Goal: Task Accomplishment & Management: Complete application form

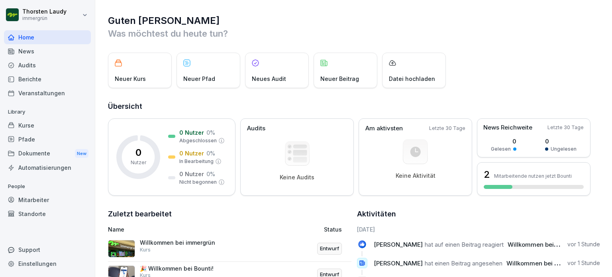
click at [412, 78] on p "Datei hochladen" at bounding box center [412, 79] width 46 height 8
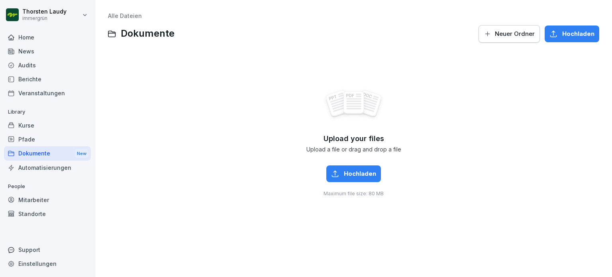
click at [340, 173] on div "Hochladen" at bounding box center [353, 173] width 45 height 9
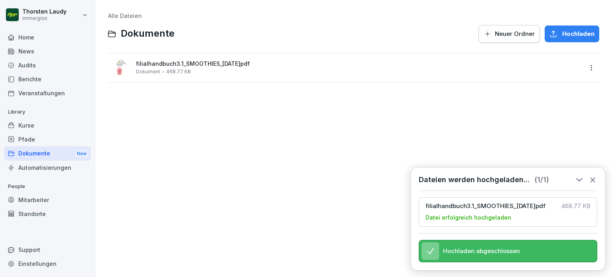
click at [145, 123] on div "Alle Dateien Dokumente Neuer Ordner Hochladen filialhandbuch3.1_SMOOTHIES_[DATE…" at bounding box center [353, 138] width 505 height 265
click at [23, 39] on div "Home" at bounding box center [47, 37] width 87 height 14
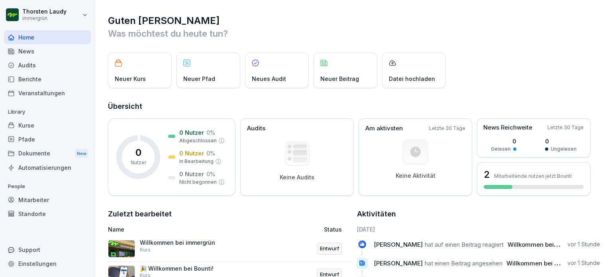
click at [123, 79] on p "Neuer Kurs" at bounding box center [130, 79] width 31 height 8
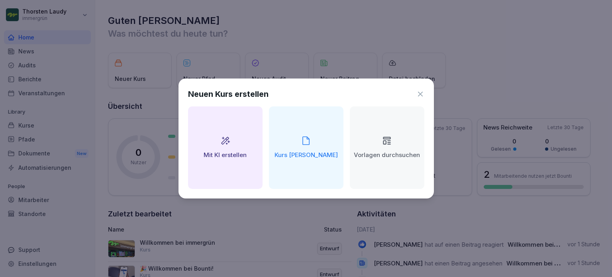
click at [226, 139] on icon at bounding box center [225, 141] width 9 height 8
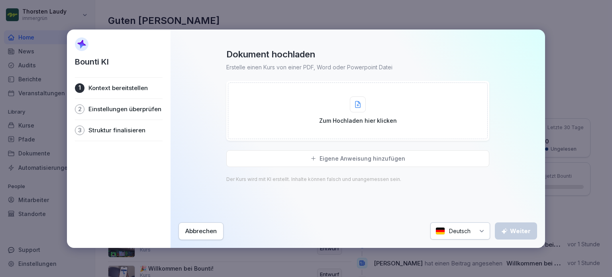
click at [359, 107] on icon at bounding box center [358, 104] width 6 height 7
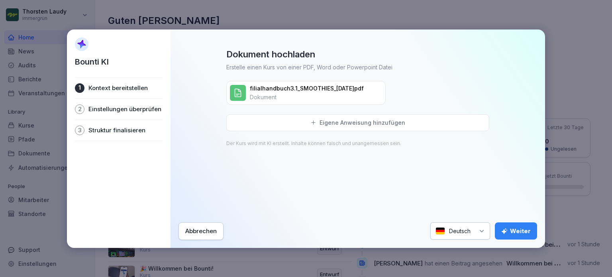
click at [514, 233] on div "Weiter" at bounding box center [515, 231] width 29 height 9
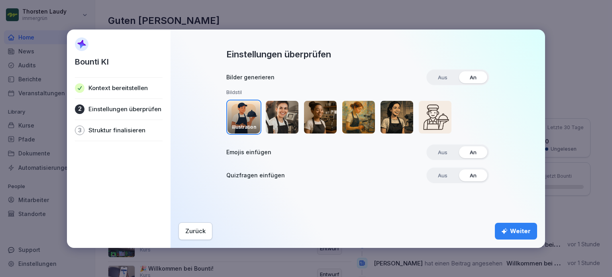
click at [284, 114] on img "button" at bounding box center [282, 117] width 33 height 33
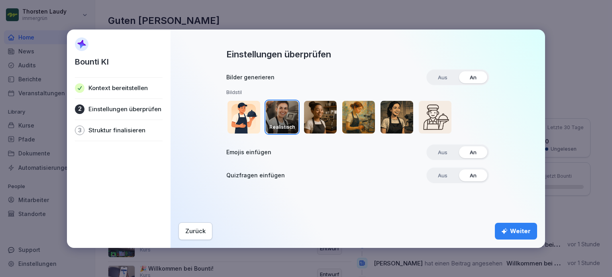
click at [519, 231] on div "Weiter" at bounding box center [515, 231] width 29 height 9
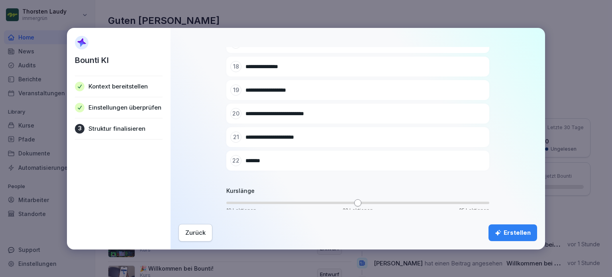
scroll to position [461, 0]
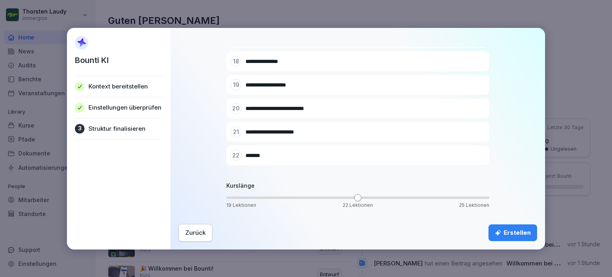
click at [512, 231] on div "Erstellen" at bounding box center [513, 232] width 36 height 9
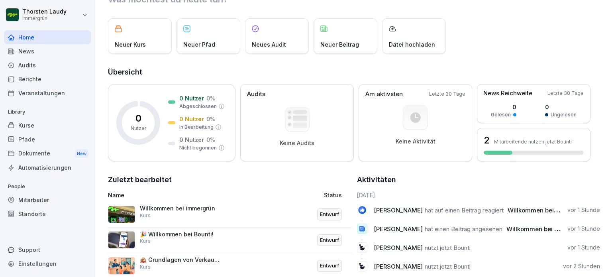
scroll to position [27, 0]
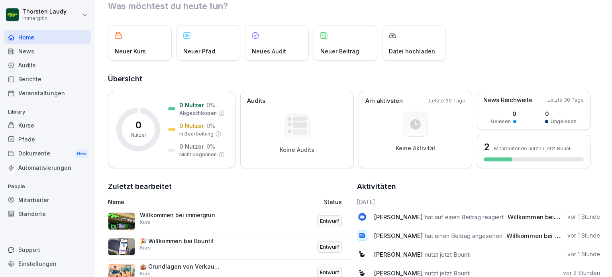
click at [19, 124] on div "Kurse" at bounding box center [47, 125] width 87 height 14
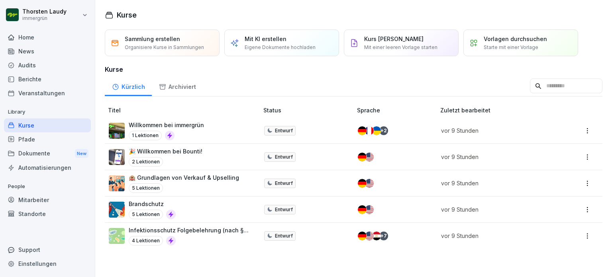
click at [280, 43] on p "Mit KI erstellen" at bounding box center [266, 39] width 42 height 8
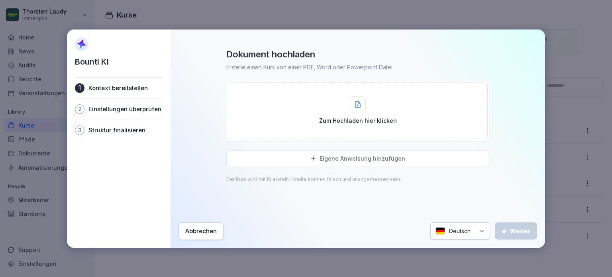
click at [359, 107] on icon at bounding box center [358, 104] width 6 height 7
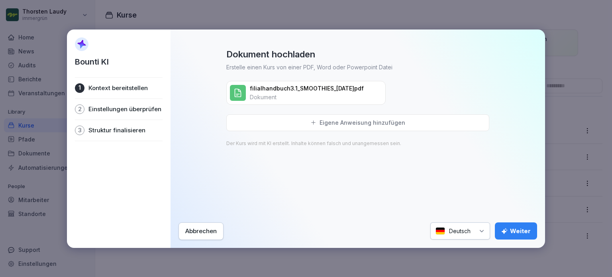
click at [521, 233] on div "Weiter" at bounding box center [515, 231] width 29 height 9
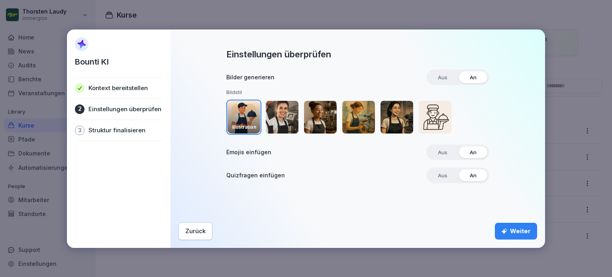
click at [277, 118] on img "button" at bounding box center [282, 117] width 33 height 33
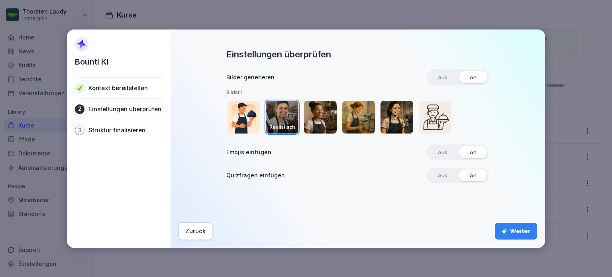
click at [472, 77] on span "An" at bounding box center [473, 77] width 18 height 12
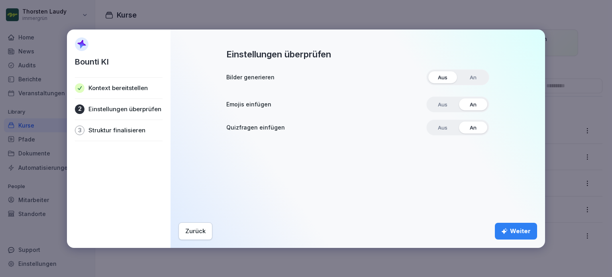
click at [471, 78] on span "An" at bounding box center [473, 77] width 18 height 12
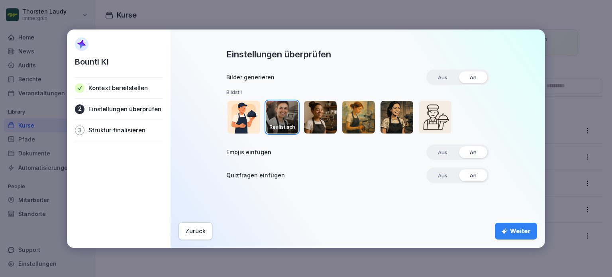
click at [520, 233] on div "Weiter" at bounding box center [515, 231] width 29 height 9
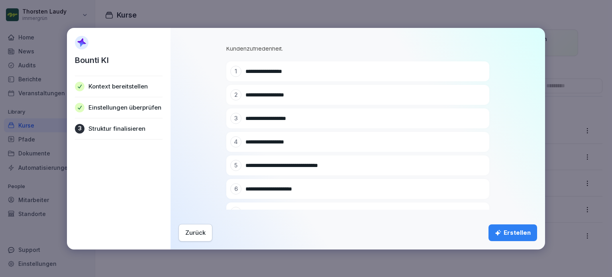
scroll to position [40, 0]
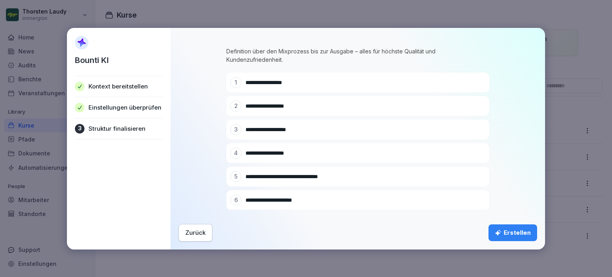
click at [475, 129] on icon at bounding box center [478, 130] width 6 height 6
click at [475, 130] on icon at bounding box center [478, 130] width 6 height 6
click at [465, 130] on icon at bounding box center [467, 129] width 5 height 5
click at [476, 127] on icon at bounding box center [478, 129] width 4 height 4
click at [476, 131] on icon at bounding box center [478, 129] width 4 height 4
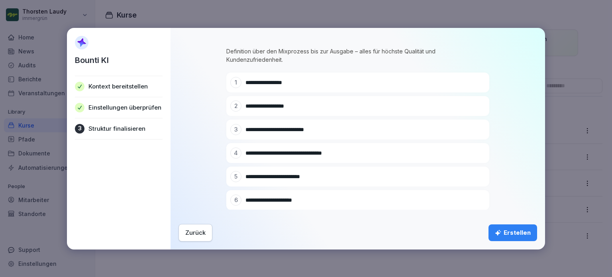
click at [476, 131] on icon at bounding box center [478, 129] width 4 height 4
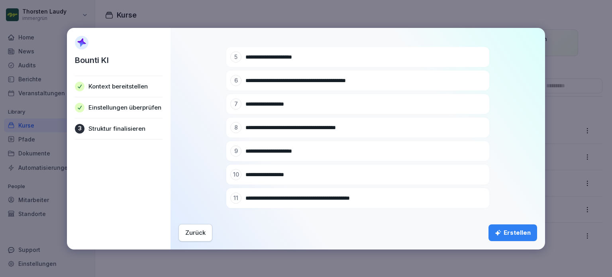
scroll to position [80, 0]
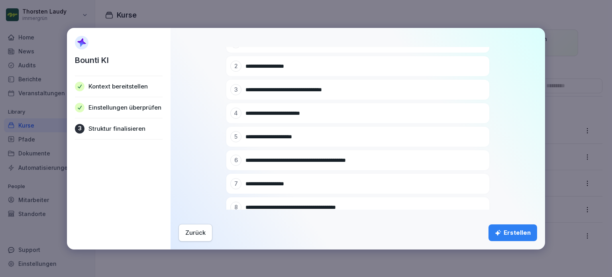
click at [475, 89] on icon at bounding box center [478, 90] width 6 height 6
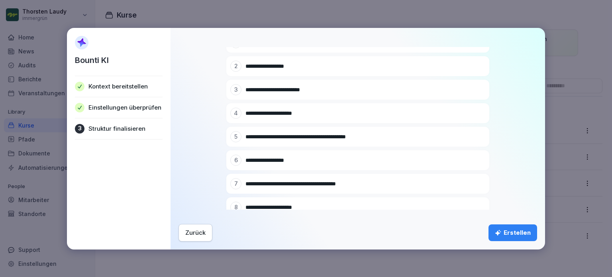
click at [475, 89] on icon at bounding box center [478, 90] width 6 height 6
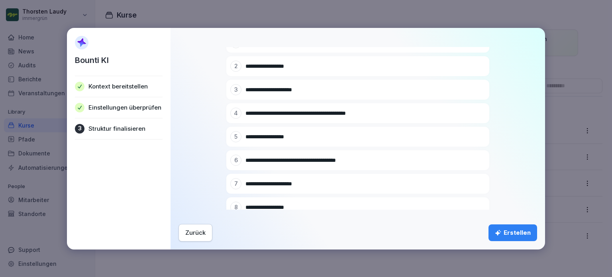
click at [475, 89] on icon at bounding box center [478, 90] width 6 height 6
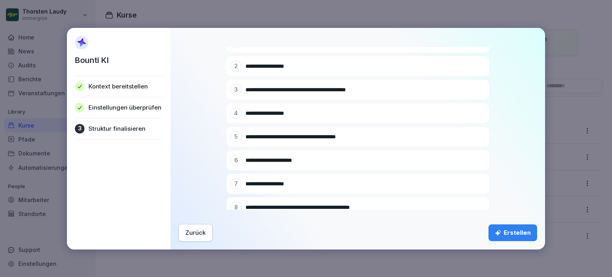
click at [475, 89] on icon at bounding box center [478, 90] width 6 height 6
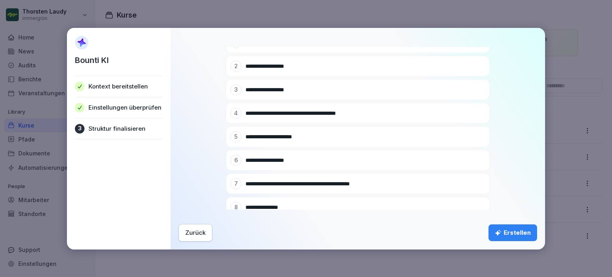
click at [475, 89] on icon at bounding box center [478, 90] width 6 height 6
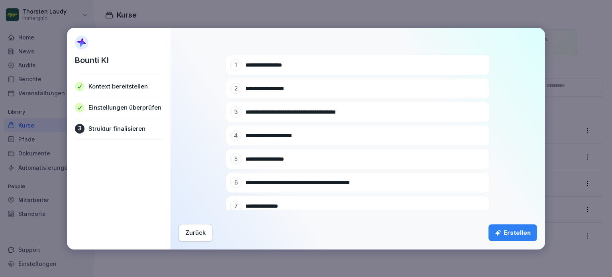
scroll to position [0, 0]
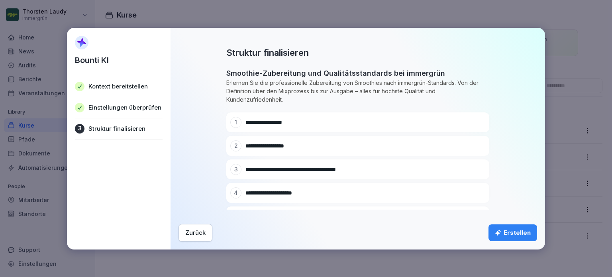
click at [200, 234] on div "Zurück" at bounding box center [195, 232] width 20 height 9
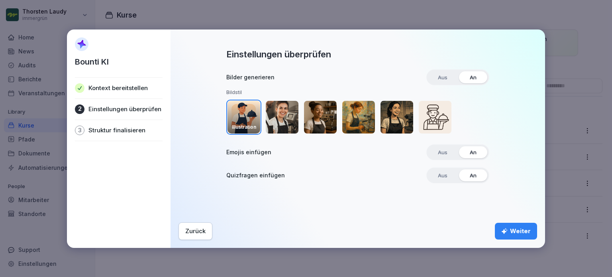
click at [281, 119] on img "button" at bounding box center [282, 117] width 33 height 33
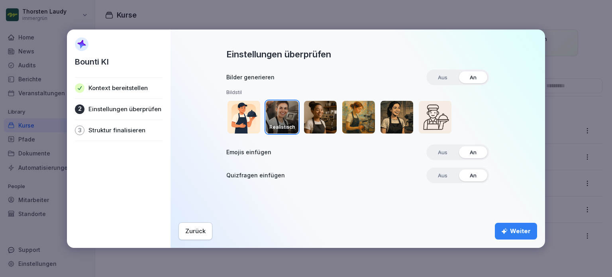
click at [518, 229] on div "Weiter" at bounding box center [515, 231] width 29 height 9
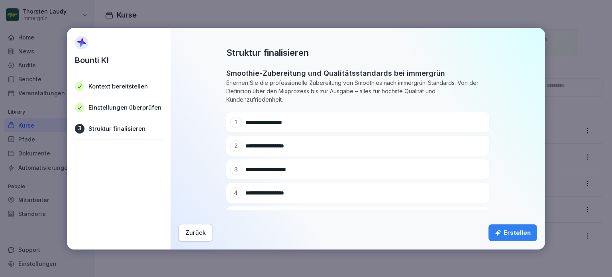
click at [475, 145] on icon at bounding box center [478, 146] width 6 height 6
click at [476, 146] on icon at bounding box center [478, 145] width 4 height 4
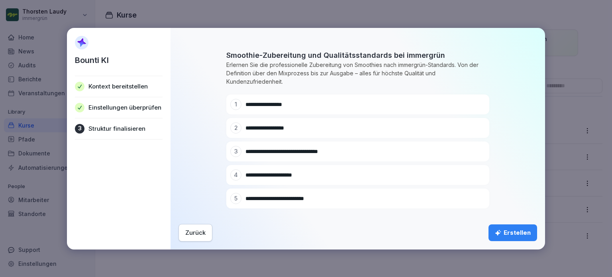
scroll to position [14, 0]
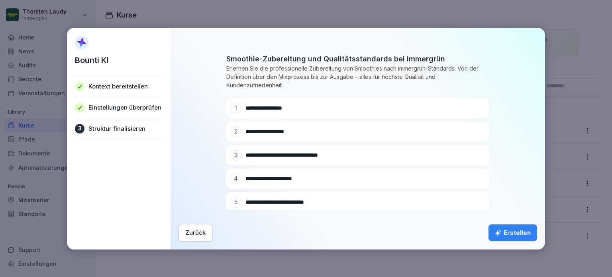
click at [194, 232] on div "Zurück" at bounding box center [195, 232] width 20 height 9
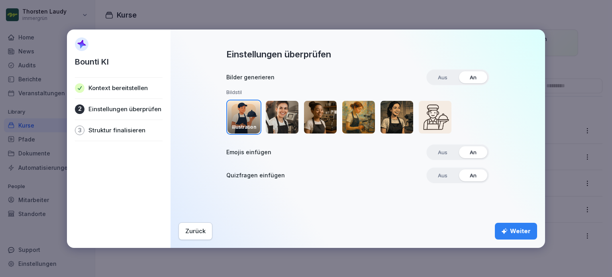
click at [278, 119] on img "button" at bounding box center [282, 117] width 33 height 33
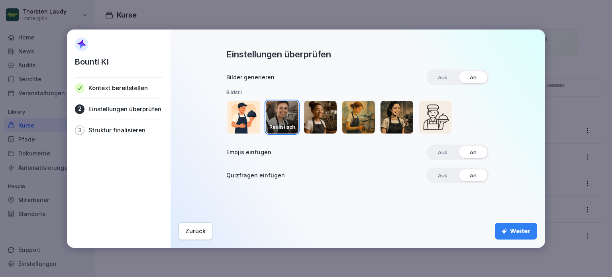
click at [520, 233] on div "Weiter" at bounding box center [515, 231] width 29 height 9
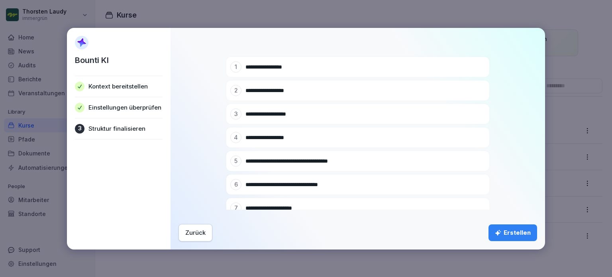
scroll to position [0, 0]
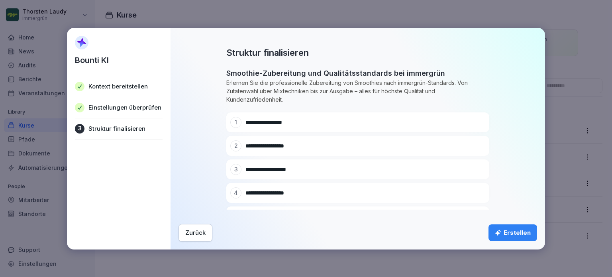
click at [519, 234] on div "Erstellen" at bounding box center [513, 232] width 36 height 9
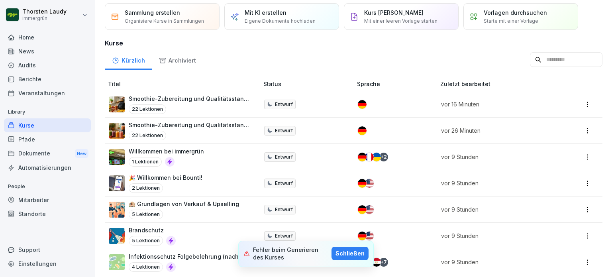
scroll to position [35, 0]
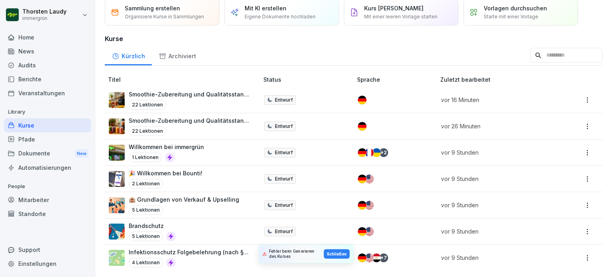
click at [258, 254] on ol "Fehler beim Generieren des Kurses Schließen" at bounding box center [305, 254] width 155 height 46
click at [579, 122] on html "[PERSON_NAME] immergrün Home News Audits Berichte Veranstaltungen Library Kurse…" at bounding box center [306, 138] width 612 height 277
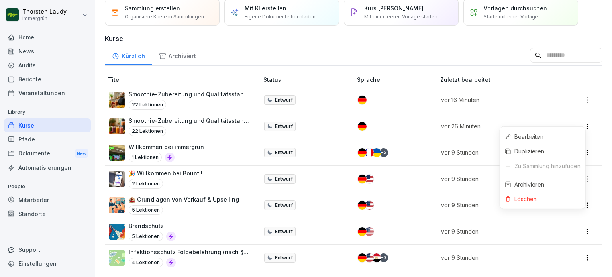
click at [516, 199] on div "Löschen" at bounding box center [525, 199] width 22 height 8
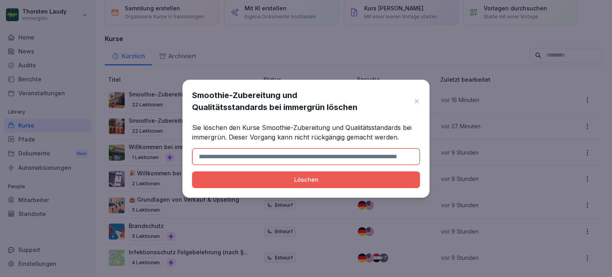
click at [310, 176] on div "Löschen" at bounding box center [305, 179] width 215 height 9
click at [314, 155] on input at bounding box center [306, 156] width 228 height 17
click at [263, 178] on div "Löschen" at bounding box center [305, 179] width 215 height 9
click at [255, 156] on input at bounding box center [306, 156] width 228 height 17
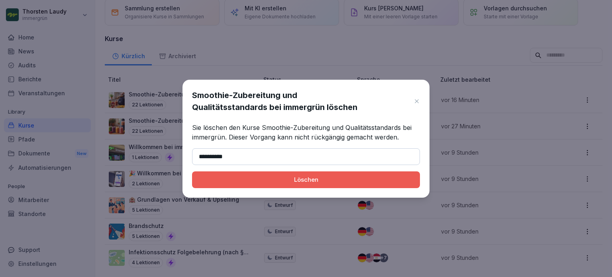
click at [301, 176] on div "Löschen" at bounding box center [305, 179] width 215 height 9
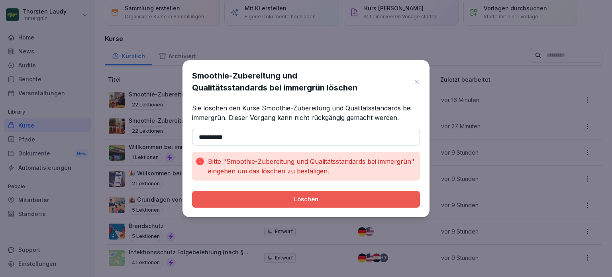
drag, startPoint x: 227, startPoint y: 160, endPoint x: 412, endPoint y: 164, distance: 184.5
click at [412, 164] on p "Bitte "Smoothie-Zubereitung und Qualitätsstandards bei immergrün" eingeben um d…" at bounding box center [312, 166] width 209 height 19
copy p "Smoothie-Zubereitung und Qualitätsstandards bei immergrün"
drag, startPoint x: 233, startPoint y: 138, endPoint x: 184, endPoint y: 138, distance: 49.0
click at [184, 138] on div "**********" at bounding box center [305, 138] width 247 height 157
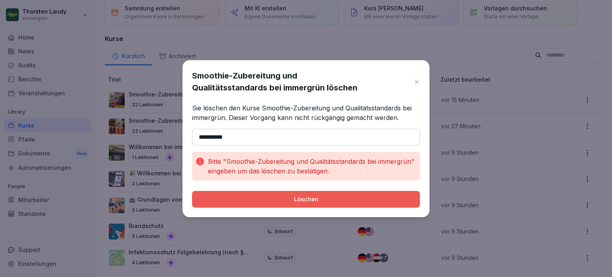
paste input "**********"
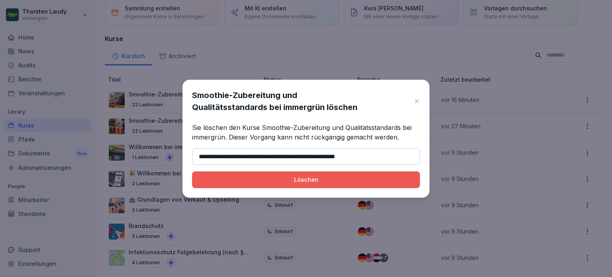
type input "**********"
click at [301, 178] on div "Löschen" at bounding box center [305, 179] width 215 height 9
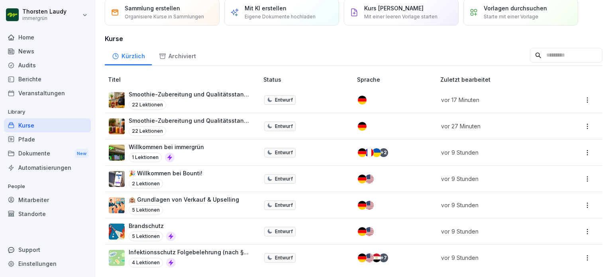
scroll to position [10, 0]
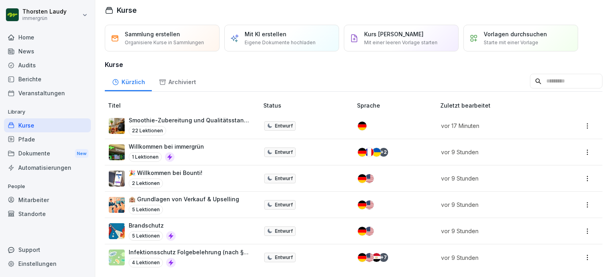
click at [118, 118] on img at bounding box center [117, 126] width 16 height 16
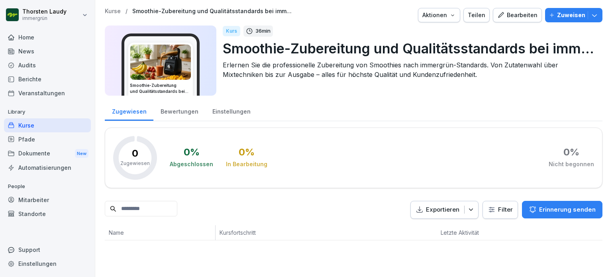
click at [151, 73] on img at bounding box center [160, 62] width 61 height 35
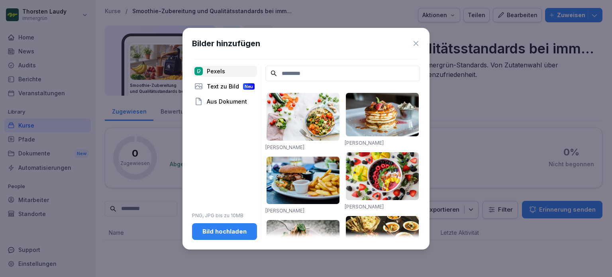
click at [413, 44] on icon at bounding box center [416, 43] width 8 height 8
